Goal: Find specific page/section: Find specific page/section

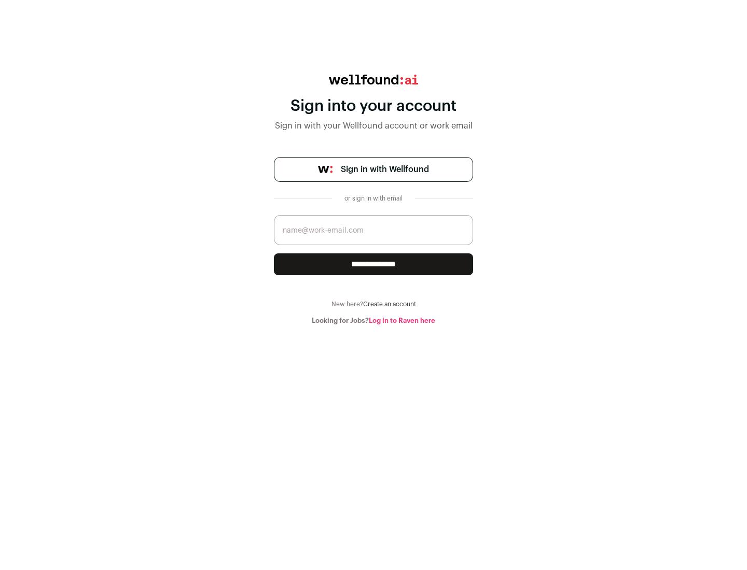
click at [384, 170] on span "Sign in with Wellfound" at bounding box center [385, 169] width 88 height 12
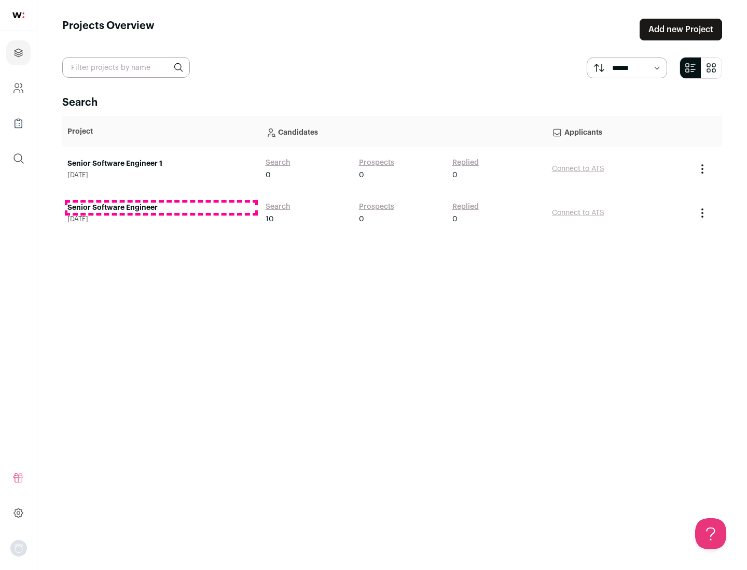
click at [161, 208] on link "Senior Software Engineer" at bounding box center [161, 208] width 188 height 10
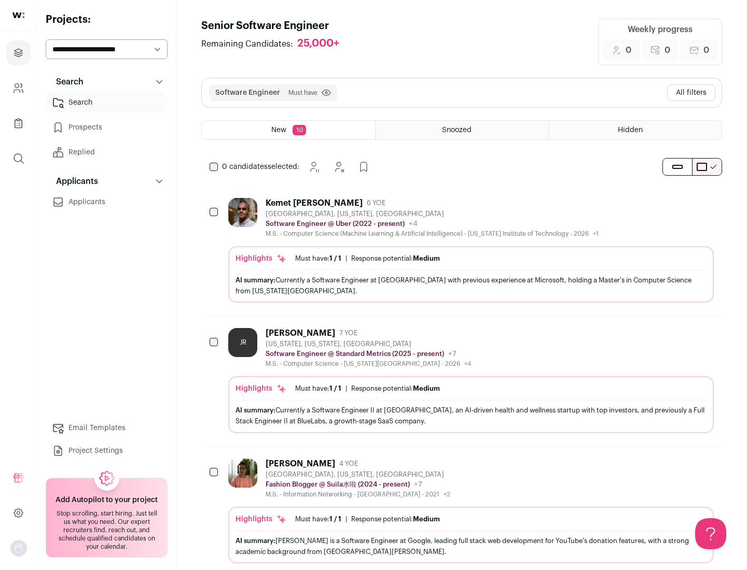
click at [461, 250] on div "Highlights Must have: 1 / 1 How many must haves have been fulfilled? | Response…" at bounding box center [470, 274] width 485 height 57
